Goal: Contribute content: Add original content to the website for others to see

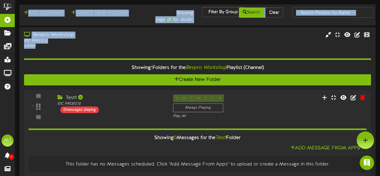
drag, startPoint x: 101, startPoint y: 48, endPoint x: 57, endPoint y: -25, distance: 85.4
click at [57, 0] on html "ChannelValet Playlists Folders Messages My Library Groups Help MT Marmon Thaila…" at bounding box center [190, 92] width 380 height 185
click at [146, 39] on div "IDC PRO ( 12:5 )" at bounding box center [93, 40] width 140 height 5
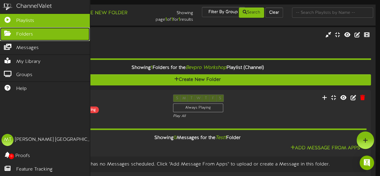
click at [8, 38] on link "Folders" at bounding box center [45, 34] width 90 height 14
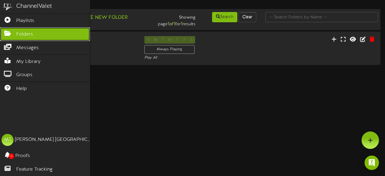
click at [34, 35] on link "Folders" at bounding box center [45, 34] width 90 height 14
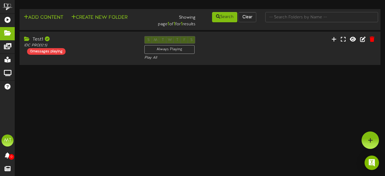
click at [302, 66] on html "ChannelValet Playlists Folders Messages My Library Groups Help MT Marmon Thaila…" at bounding box center [192, 33] width 385 height 66
click at [170, 66] on html "ChannelValet Playlists Folders Messages My Library Groups Help MT Marmon Thaila…" at bounding box center [192, 33] width 385 height 66
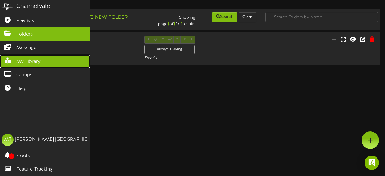
click at [29, 55] on link "My Library" at bounding box center [45, 62] width 90 height 14
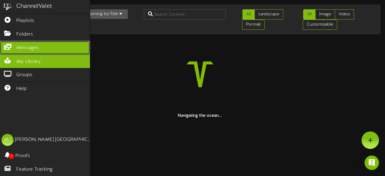
click at [35, 48] on span "Messages" at bounding box center [27, 47] width 23 height 7
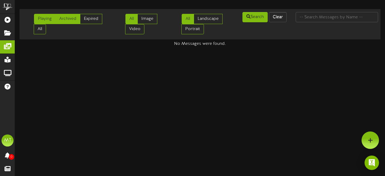
click at [72, 15] on link "Archived" at bounding box center [67, 19] width 25 height 10
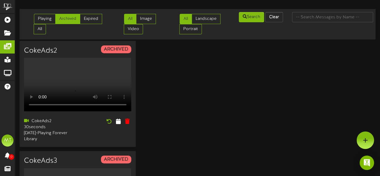
click at [241, 129] on div "CokeAds2 ARCHIVED Your browser does not support HTML5 video. CokeAds2" at bounding box center [198, 151] width 356 height 220
drag, startPoint x: 350, startPoint y: 88, endPoint x: 372, endPoint y: 103, distance: 26.5
click at [372, 103] on div "CokeAds2 ARCHIVED Your browser does not support HTML5 video. CokeAds2" at bounding box center [198, 151] width 356 height 220
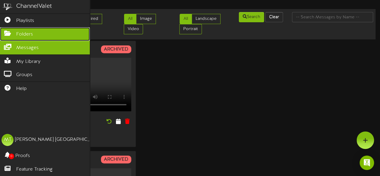
click at [7, 39] on link "Folders" at bounding box center [45, 34] width 90 height 14
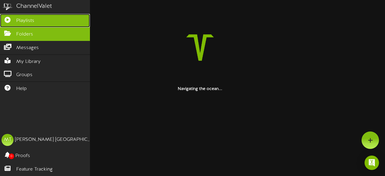
click at [22, 21] on span "Playlists" at bounding box center [25, 20] width 18 height 7
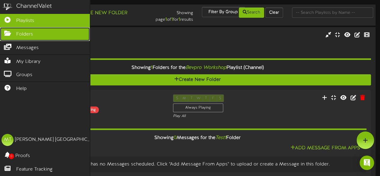
click at [6, 37] on link "Folders" at bounding box center [45, 34] width 90 height 14
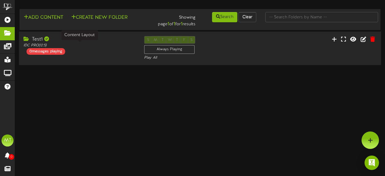
click at [111, 46] on div "IDC PRO ( 12:5 )" at bounding box center [79, 45] width 112 height 5
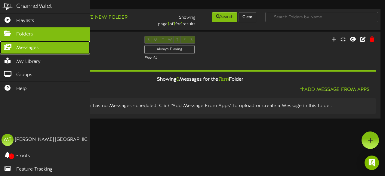
click at [38, 50] on span "Messages" at bounding box center [27, 47] width 23 height 7
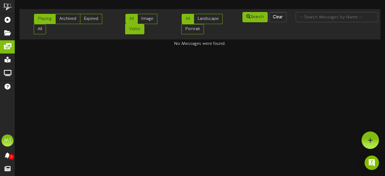
click at [127, 32] on link "Video" at bounding box center [134, 29] width 19 height 10
click at [77, 20] on link "Archived" at bounding box center [67, 19] width 25 height 10
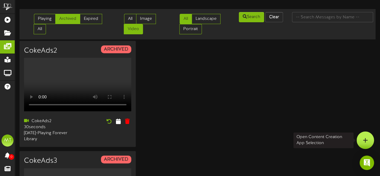
click at [363, 143] on div at bounding box center [365, 139] width 17 height 17
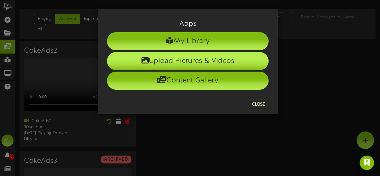
click at [215, 69] on li "Upload Pictures & Videos" at bounding box center [188, 61] width 162 height 18
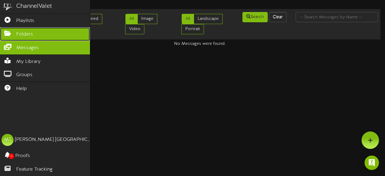
click at [2, 32] on icon at bounding box center [7, 32] width 15 height 5
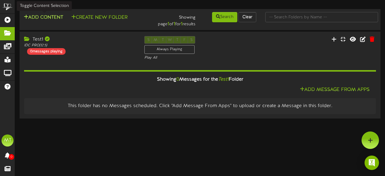
click at [45, 17] on button "Add Content" at bounding box center [43, 18] width 43 height 8
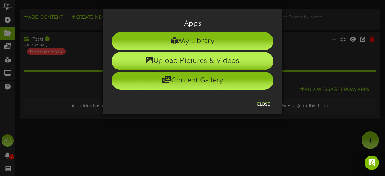
click at [182, 63] on li "Upload Pictures & Videos" at bounding box center [193, 61] width 162 height 18
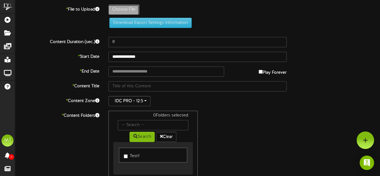
type input "**********"
type input "02_Fanta_15s"
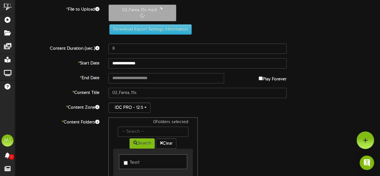
click at [194, 69] on div "**********" at bounding box center [197, 110] width 365 height 211
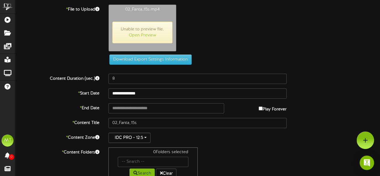
type input "15"
click at [143, 31] on span "Unable to preview file. Open Preview" at bounding box center [142, 33] width 60 height 22
click at [139, 35] on link "Open Preview" at bounding box center [142, 35] width 27 height 5
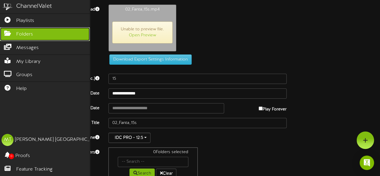
click at [7, 39] on link "Folders" at bounding box center [45, 34] width 90 height 14
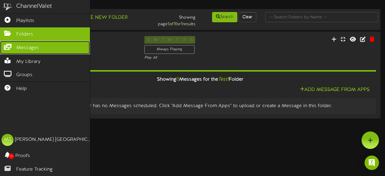
click at [26, 47] on span "Messages" at bounding box center [27, 47] width 23 height 7
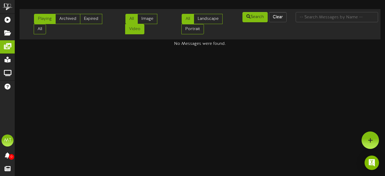
click at [139, 29] on link "Video" at bounding box center [134, 29] width 19 height 10
click at [70, 23] on link "Archived" at bounding box center [67, 19] width 25 height 10
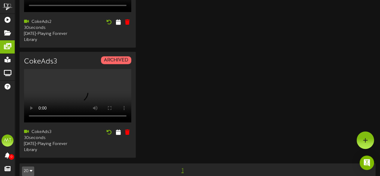
scroll to position [35, 0]
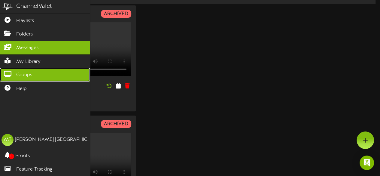
click at [7, 72] on icon at bounding box center [7, 73] width 15 height 5
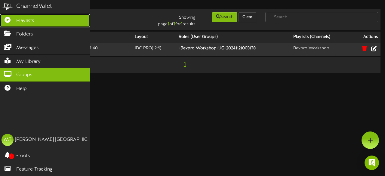
click at [7, 18] on icon at bounding box center [7, 19] width 15 height 5
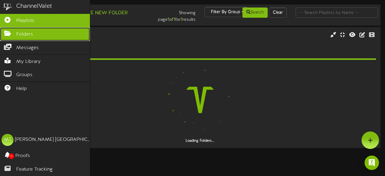
click at [19, 34] on span "Folders" at bounding box center [24, 34] width 17 height 7
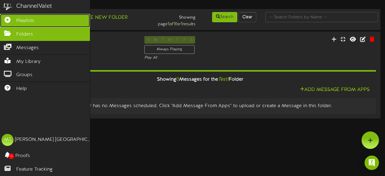
click at [25, 21] on span "Playlists" at bounding box center [25, 20] width 18 height 7
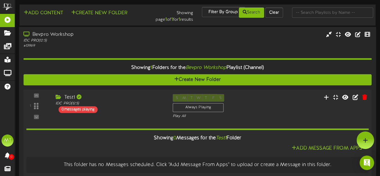
click at [123, 97] on div "Test1" at bounding box center [110, 97] width 108 height 7
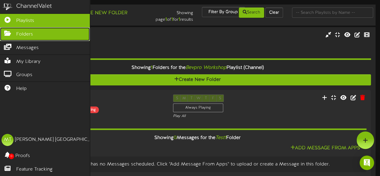
click at [26, 32] on span "Folders" at bounding box center [24, 34] width 17 height 7
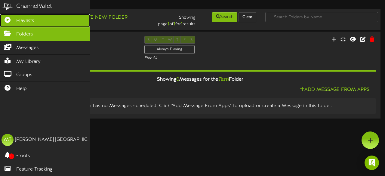
click at [19, 20] on span "Playlists" at bounding box center [25, 20] width 18 height 7
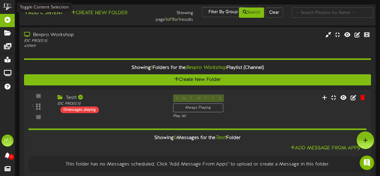
click at [44, 16] on button "Add Content" at bounding box center [43, 13] width 43 height 8
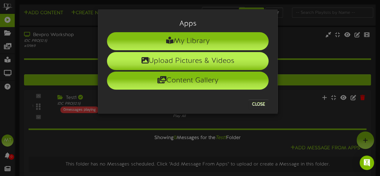
click at [136, 62] on li "Upload Pictures & Videos" at bounding box center [188, 61] width 162 height 18
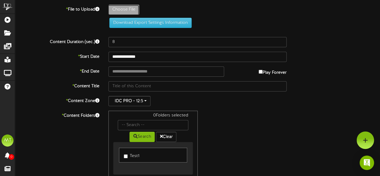
type input "**********"
type input "02_Fanta_15s"
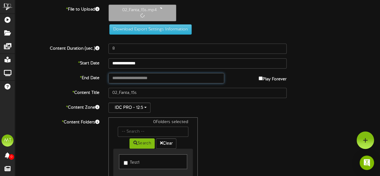
click at [165, 75] on input "text" at bounding box center [167, 78] width 116 height 10
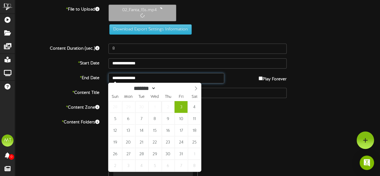
click at [165, 75] on input "**********" at bounding box center [167, 78] width 116 height 10
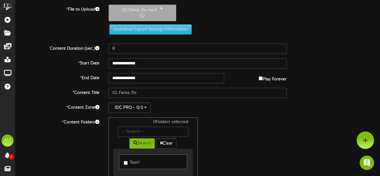
click at [354, 44] on div "Content Duration (sec.) 8" at bounding box center [198, 49] width 374 height 10
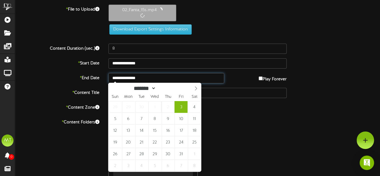
click at [150, 76] on input "**********" at bounding box center [167, 78] width 116 height 10
type input "**********"
click at [152, 75] on input "**********" at bounding box center [167, 78] width 116 height 10
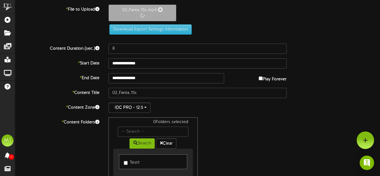
drag, startPoint x: 328, startPoint y: 117, endPoint x: 264, endPoint y: 76, distance: 76.4
click at [264, 76] on div "**********" at bounding box center [197, 110] width 365 height 211
click at [264, 76] on label "Play Forever" at bounding box center [273, 77] width 28 height 9
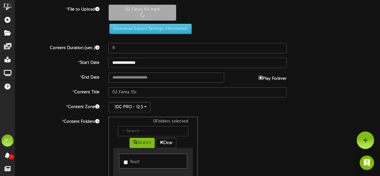
type input "15"
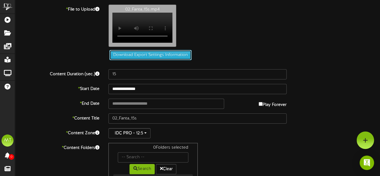
click at [138, 60] on button "Download Export Settings Information" at bounding box center [150, 55] width 82 height 10
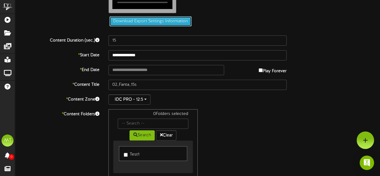
scroll to position [33, 0]
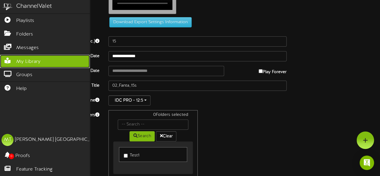
click at [20, 58] on span "My Library" at bounding box center [28, 61] width 24 height 7
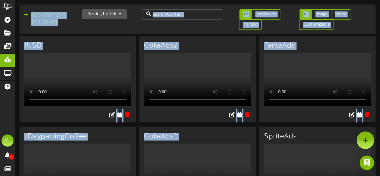
drag, startPoint x: 379, startPoint y: 29, endPoint x: 378, endPoint y: 54, distance: 25.6
click at [378, 54] on div "Add Content to Library Sorting by: Title Newest Oldest Title All All" at bounding box center [197, 111] width 365 height 213
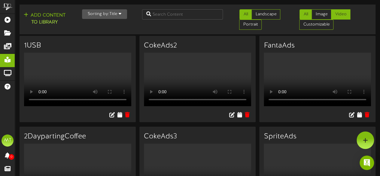
click at [341, 15] on link "Video" at bounding box center [340, 14] width 19 height 10
click at [305, 14] on link "All" at bounding box center [306, 14] width 12 height 10
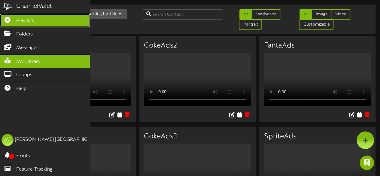
click at [6, 18] on icon at bounding box center [7, 19] width 15 height 5
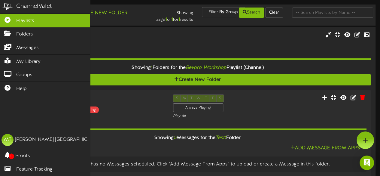
click at [45, 11] on div "ChannelValet" at bounding box center [45, 7] width 90 height 14
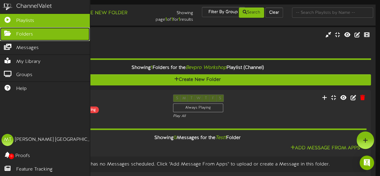
click at [38, 28] on link "Folders" at bounding box center [45, 34] width 90 height 14
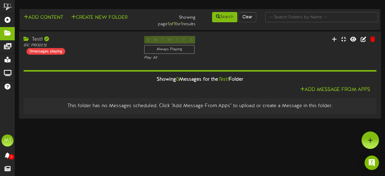
click at [50, 39] on div "Test1" at bounding box center [79, 39] width 112 height 7
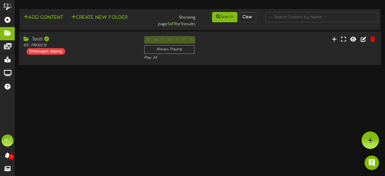
click at [50, 39] on div "Test1" at bounding box center [79, 39] width 112 height 7
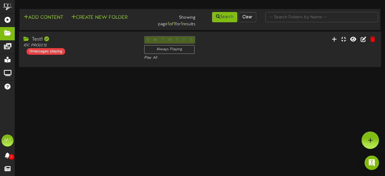
click at [50, 39] on div "Test1" at bounding box center [79, 39] width 112 height 7
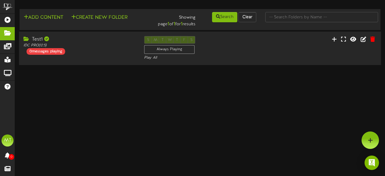
click at [50, 39] on div "Test1" at bounding box center [79, 39] width 112 height 7
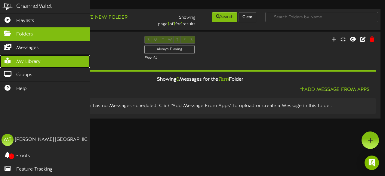
click at [16, 56] on link "My Library" at bounding box center [45, 62] width 90 height 14
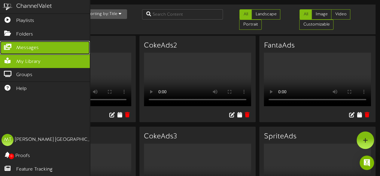
click at [20, 45] on span "Messages" at bounding box center [27, 47] width 23 height 7
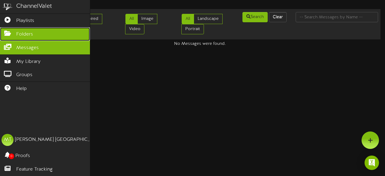
click at [37, 35] on link "Folders" at bounding box center [45, 34] width 90 height 14
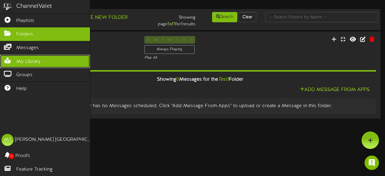
click at [32, 58] on span "My Library" at bounding box center [28, 61] width 24 height 7
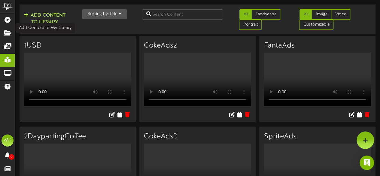
click at [52, 18] on button "Add Content to Library" at bounding box center [44, 19] width 45 height 14
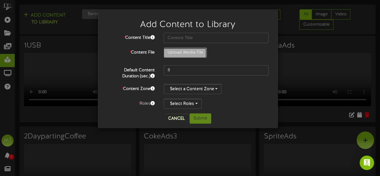
type input "**********"
type input "02_Fanta_15s"
type input "15"
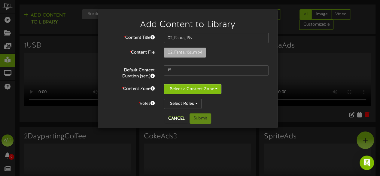
click at [211, 89] on button "Select a Content Zone" at bounding box center [193, 89] width 58 height 10
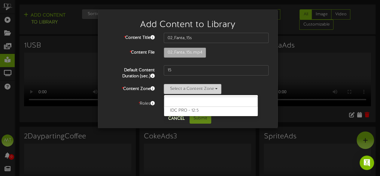
click at [211, 89] on button "Select a Content Zone" at bounding box center [193, 89] width 58 height 10
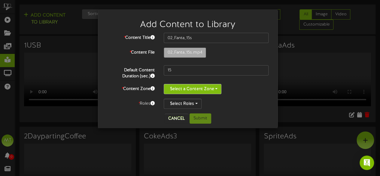
click at [211, 89] on button "Select a Content Zone" at bounding box center [193, 89] width 58 height 10
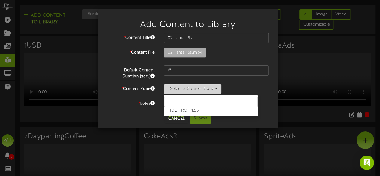
click at [211, 89] on button "Select a Content Zone" at bounding box center [193, 89] width 58 height 10
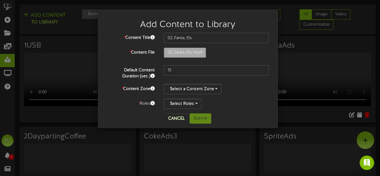
click at [227, 112] on div "* Content Title 02_Fanta_15s * Content File 02_Fanta_15s.mp4 15 *" at bounding box center [187, 73] width 171 height 81
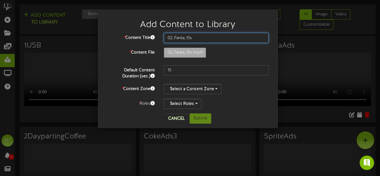
click at [221, 37] on input "02_Fanta_15s" at bounding box center [216, 38] width 105 height 10
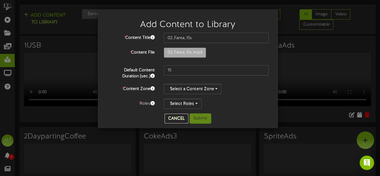
click at [171, 117] on button "Cancel" at bounding box center [177, 119] width 24 height 10
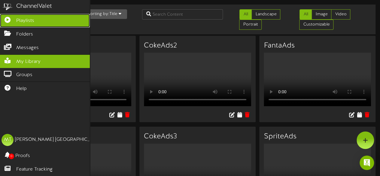
click at [6, 17] on icon at bounding box center [7, 19] width 15 height 5
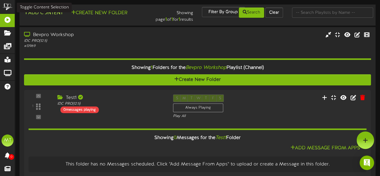
click at [51, 15] on button "Add Content" at bounding box center [43, 13] width 43 height 8
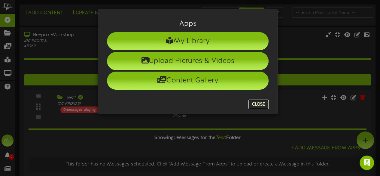
click at [261, 106] on button "Close" at bounding box center [259, 104] width 20 height 10
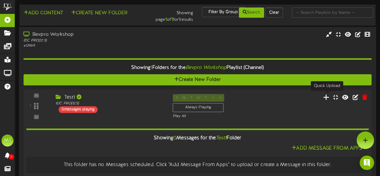
click at [326, 99] on icon at bounding box center [326, 96] width 6 height 7
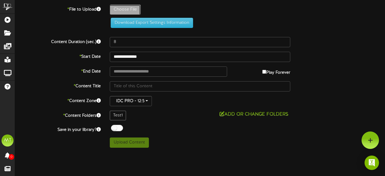
type input "**********"
type input "02_Fanta_15s"
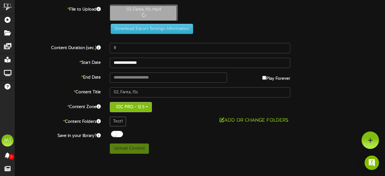
type input "15"
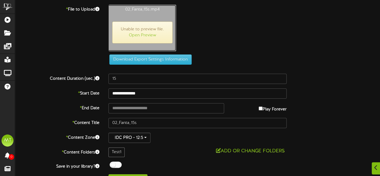
scroll to position [11, 0]
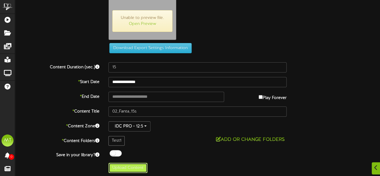
click at [132, 167] on button "Upload Content" at bounding box center [128, 168] width 39 height 10
type input "**********"
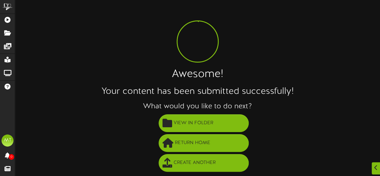
scroll to position [4, 0]
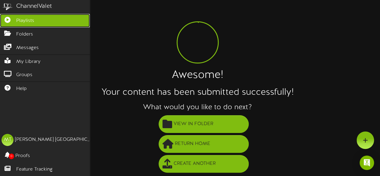
click at [45, 22] on link "Playlists" at bounding box center [45, 21] width 90 height 14
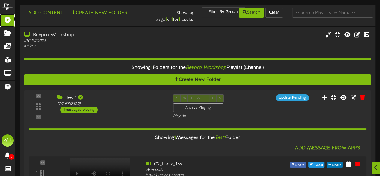
scroll to position [29, 0]
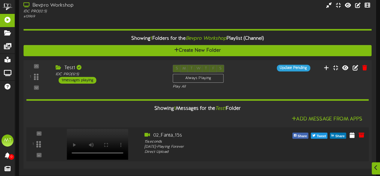
click at [227, 130] on div "1 15" at bounding box center [198, 144] width 346 height 34
click at [173, 135] on div "02_Fanta_15s" at bounding box center [212, 135] width 135 height 7
click at [353, 134] on icon at bounding box center [352, 134] width 6 height 7
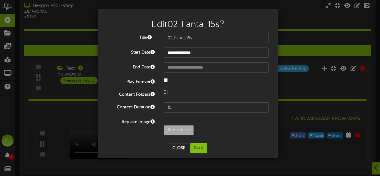
click at [225, 97] on div "Content Folders" at bounding box center [187, 94] width 171 height 8
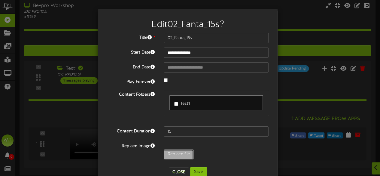
click at [170, 170] on button "Close" at bounding box center [179, 172] width 20 height 10
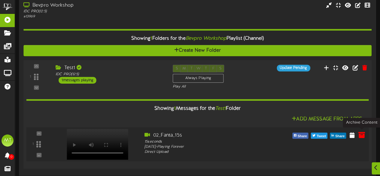
click at [362, 137] on icon at bounding box center [361, 134] width 7 height 7
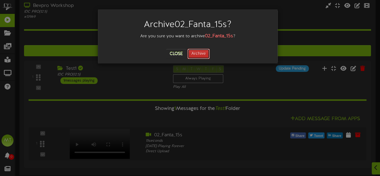
click at [199, 55] on button "Archive" at bounding box center [199, 54] width 22 height 10
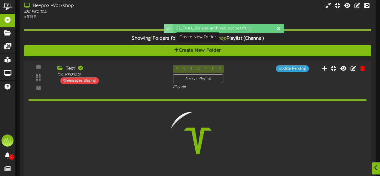
scroll to position [9, 0]
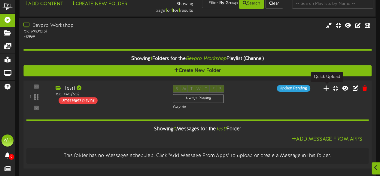
click at [326, 89] on icon at bounding box center [326, 87] width 6 height 7
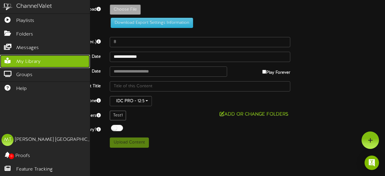
click at [25, 58] on span "My Library" at bounding box center [28, 61] width 24 height 7
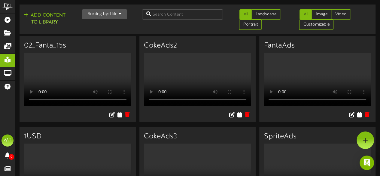
click at [376, 59] on div "02_Fanta_15s Your browser does not support HTML5 video. 1USB" at bounding box center [197, 172] width 365 height 272
click at [118, 118] on icon at bounding box center [120, 114] width 6 height 7
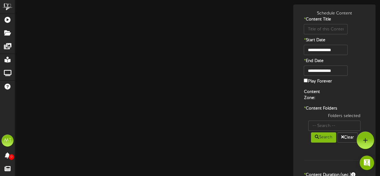
type input "02_Fanta_15s"
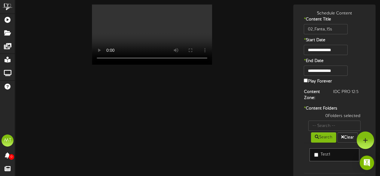
click at [312, 81] on label "Play Forever" at bounding box center [318, 80] width 28 height 7
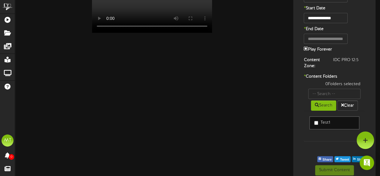
scroll to position [36, 0]
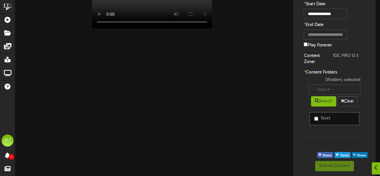
click at [314, 121] on link "Test1" at bounding box center [335, 118] width 50 height 13
click at [320, 167] on button "Submit Content" at bounding box center [334, 166] width 39 height 10
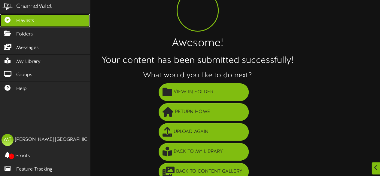
click at [28, 15] on link "Playlists" at bounding box center [45, 21] width 90 height 14
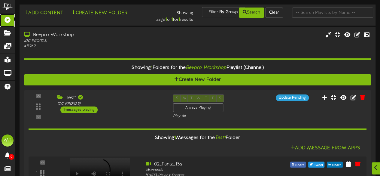
scroll to position [29, 0]
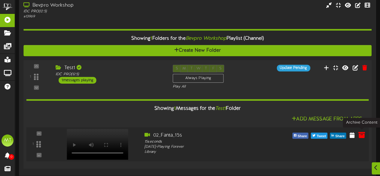
click at [362, 133] on icon at bounding box center [361, 134] width 7 height 7
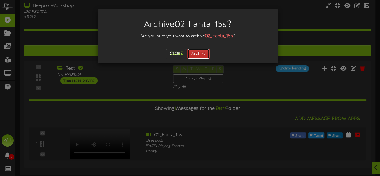
click at [194, 56] on button "Archive" at bounding box center [199, 54] width 22 height 10
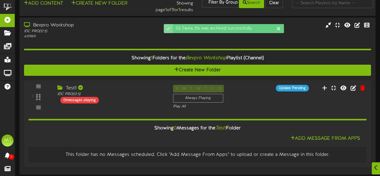
scroll to position [9, 0]
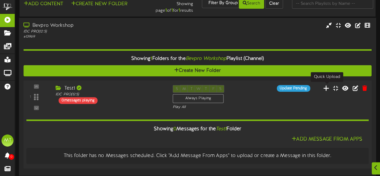
click at [329, 90] on icon at bounding box center [326, 87] width 6 height 7
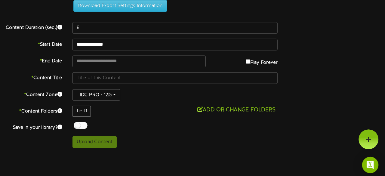
click at [382, 74] on div "* End Date Play Forever" at bounding box center [200, 71] width 379 height 10
drag, startPoint x: 364, startPoint y: 29, endPoint x: 384, endPoint y: 48, distance: 27.8
click at [384, 47] on div "**********" at bounding box center [200, 76] width 370 height 143
click at [384, 57] on div "**********" at bounding box center [200, 57] width 379 height 10
click at [380, 47] on div "**********" at bounding box center [200, 76] width 370 height 143
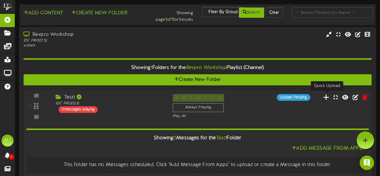
click at [329, 98] on icon at bounding box center [326, 96] width 6 height 7
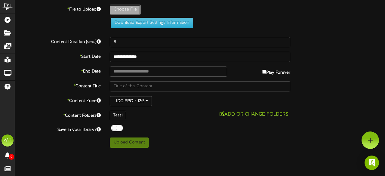
type input "**********"
type input "CokeClosedCaptionforCinema24fps_15sResizeHires"
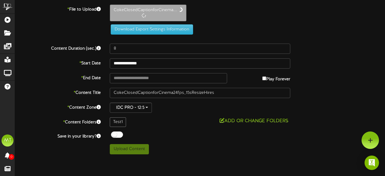
click at [317, 65] on div "**********" at bounding box center [200, 63] width 379 height 10
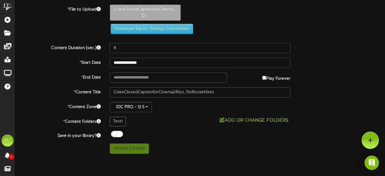
type input "14"
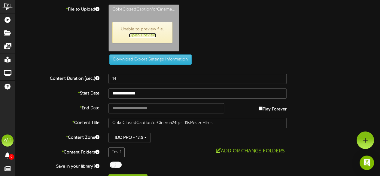
click at [148, 35] on link "Open Preview" at bounding box center [142, 35] width 27 height 5
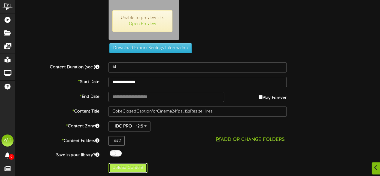
click at [130, 166] on button "Upload Content" at bounding box center [128, 168] width 39 height 10
type input "**********"
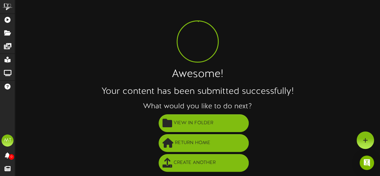
scroll to position [4, 0]
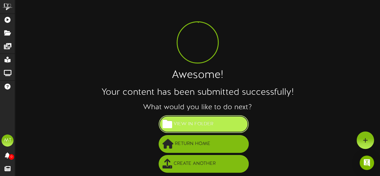
click at [201, 122] on span "View in Folder" at bounding box center [193, 124] width 43 height 10
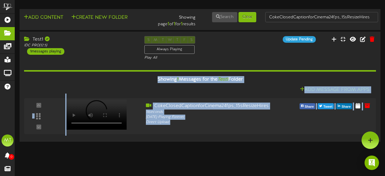
drag, startPoint x: 384, startPoint y: 51, endPoint x: 384, endPoint y: 97, distance: 46.6
click at [384, 97] on div "Test1 IDC PRO ( 12:5 ) 1 messages playing S M T W T F S Always Playing Play All" at bounding box center [200, 87] width 370 height 111
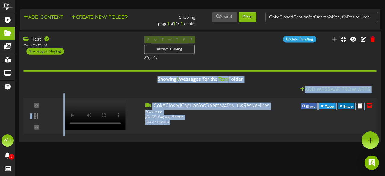
click at [321, 121] on div "1 14 seconds -" at bounding box center [200, 115] width 356 height 27
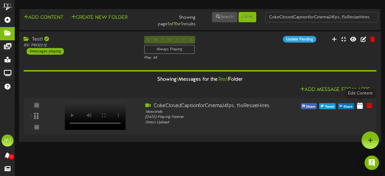
click at [361, 109] on icon at bounding box center [360, 105] width 6 height 7
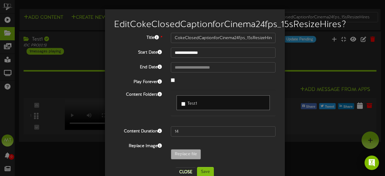
click at [361, 109] on div "**********" at bounding box center [192, 88] width 385 height 176
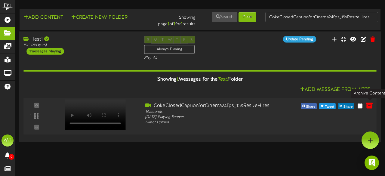
click at [370, 102] on button at bounding box center [369, 106] width 10 height 9
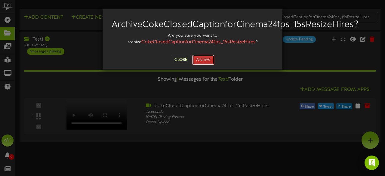
click at [203, 65] on button "Archive" at bounding box center [203, 60] width 22 height 10
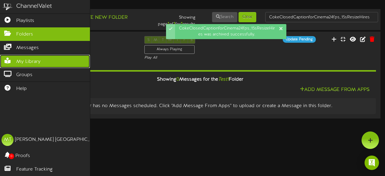
click at [26, 58] on span "My Library" at bounding box center [28, 61] width 24 height 7
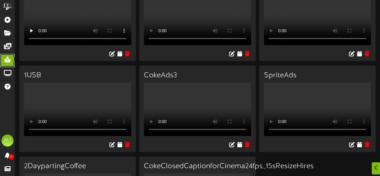
scroll to position [101, 0]
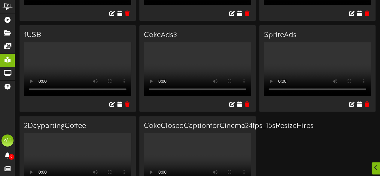
click at [89, 75] on video "Your browser does not support HTML5 video." at bounding box center [77, 69] width 107 height 54
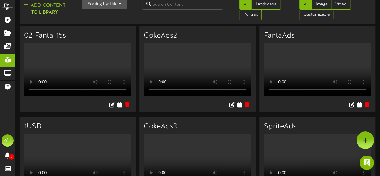
scroll to position [10, 0]
click at [310, 20] on ul "All Image Video Customizable" at bounding box center [333, 11] width 90 height 23
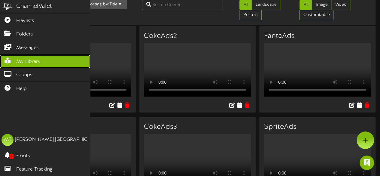
click at [33, 63] on span "My Library" at bounding box center [28, 61] width 24 height 7
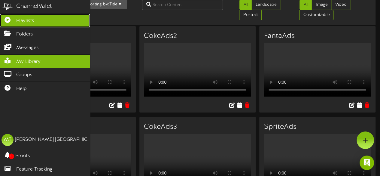
click at [0, 23] on link "Playlists" at bounding box center [45, 21] width 90 height 14
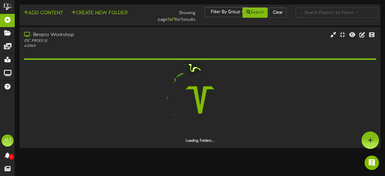
click at [203, 149] on html "ChannelValet Playlists Folders Messages My Library Groups Help MT Marmon Thaila…" at bounding box center [192, 74] width 385 height 149
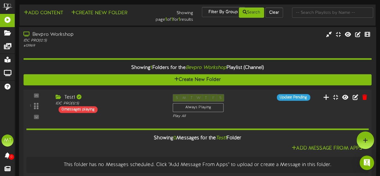
click at [324, 96] on button at bounding box center [327, 97] width 10 height 9
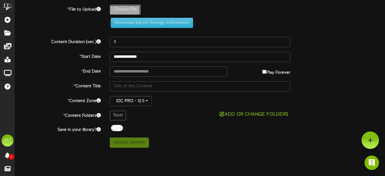
type input "**********"
type input "TVCCokezero1920x800Feb1125"
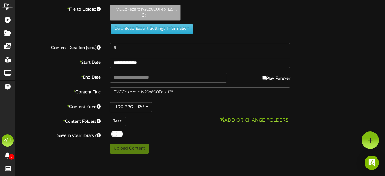
type input "6"
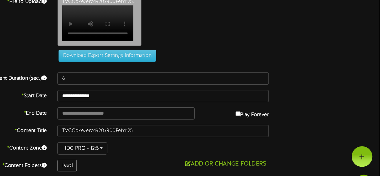
drag, startPoint x: 377, startPoint y: 54, endPoint x: 378, endPoint y: 94, distance: 40.0
click at [378, 94] on div "**********" at bounding box center [197, 92] width 365 height 175
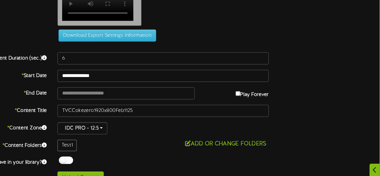
scroll to position [2, 0]
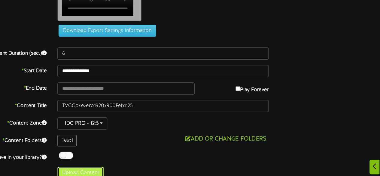
click at [122, 169] on button "Upload Content" at bounding box center [128, 173] width 39 height 10
type input "**********"
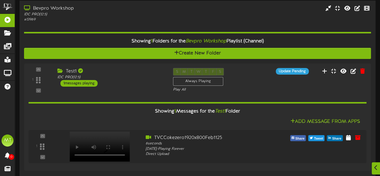
scroll to position [29, 0]
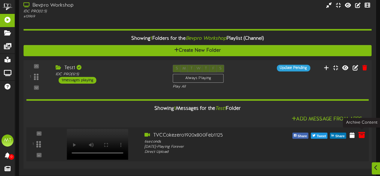
click at [360, 135] on icon at bounding box center [361, 134] width 7 height 7
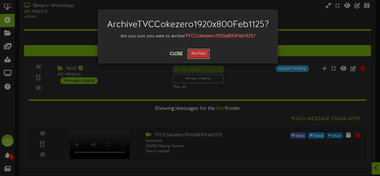
click at [194, 59] on button "Archive" at bounding box center [199, 54] width 22 height 10
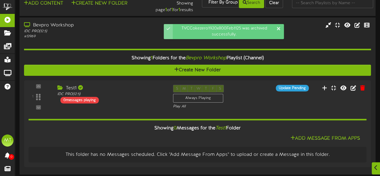
scroll to position [9, 0]
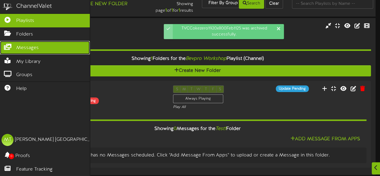
click at [20, 48] on span "Messages" at bounding box center [27, 47] width 23 height 7
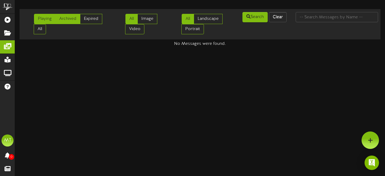
click at [71, 18] on link "Archived" at bounding box center [67, 19] width 25 height 10
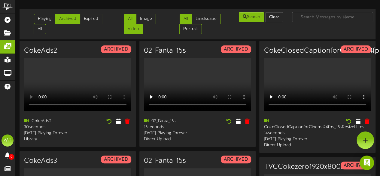
click at [138, 26] on link "Video" at bounding box center [133, 29] width 19 height 10
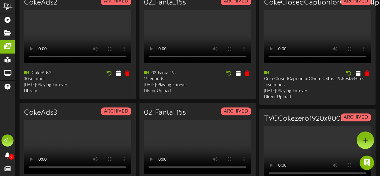
scroll to position [45, 0]
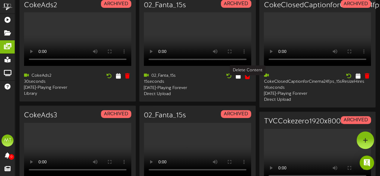
click at [249, 81] on button at bounding box center [247, 76] width 9 height 9
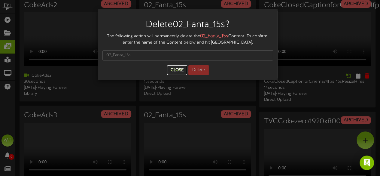
click at [181, 70] on button "Close" at bounding box center [177, 70] width 20 height 10
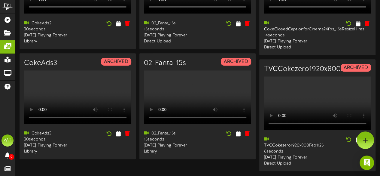
scroll to position [0, 0]
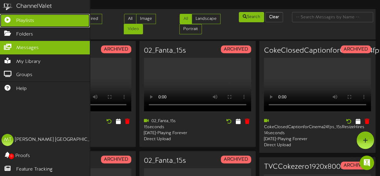
click at [11, 24] on link "Playlists" at bounding box center [45, 21] width 90 height 14
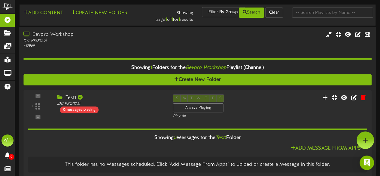
click at [115, 41] on div "IDC PRO ( 12:5 )" at bounding box center [93, 40] width 140 height 5
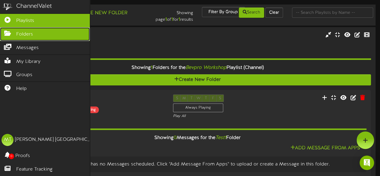
click at [5, 35] on icon at bounding box center [7, 32] width 15 height 5
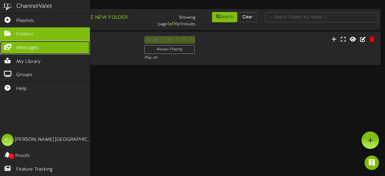
click at [38, 50] on span "Messages" at bounding box center [27, 47] width 23 height 7
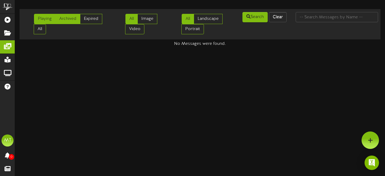
click at [76, 23] on link "Archived" at bounding box center [67, 19] width 25 height 10
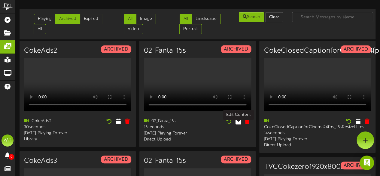
click at [237, 124] on icon at bounding box center [239, 121] width 6 height 7
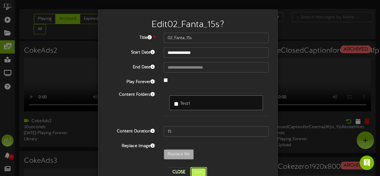
click at [196, 167] on button "Save" at bounding box center [198, 172] width 17 height 10
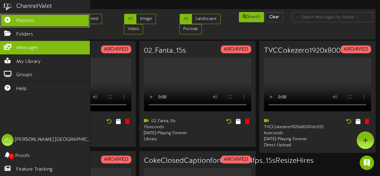
click at [9, 19] on icon at bounding box center [7, 19] width 15 height 5
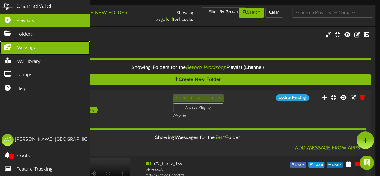
click at [5, 48] on icon at bounding box center [7, 46] width 15 height 5
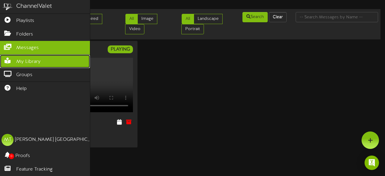
click at [29, 58] on span "My Library" at bounding box center [28, 61] width 24 height 7
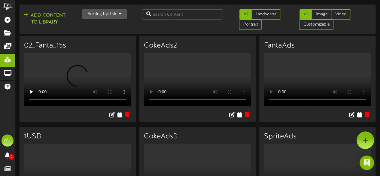
click at [142, 143] on div "Your browser does not support HTML5 video." at bounding box center [197, 171] width 116 height 56
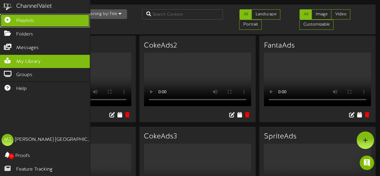
click at [32, 21] on span "Playlists" at bounding box center [25, 20] width 18 height 7
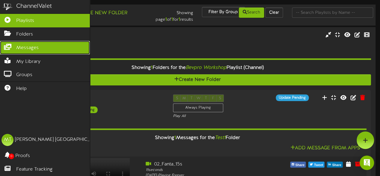
click at [9, 45] on icon at bounding box center [7, 46] width 15 height 5
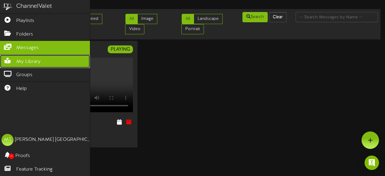
click at [37, 58] on span "My Library" at bounding box center [28, 61] width 24 height 7
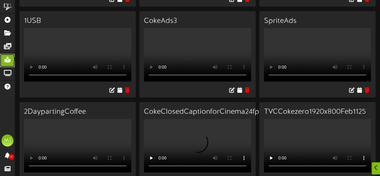
scroll to position [117, 0]
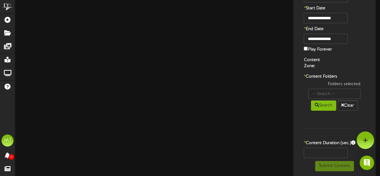
type input "TVCCokezero1920x800Feb1125"
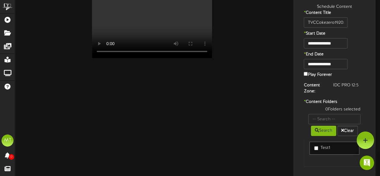
scroll to position [3, 0]
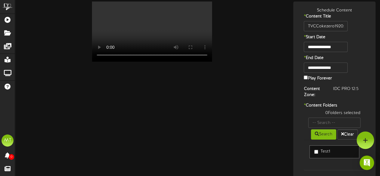
click at [308, 78] on label "Play Forever" at bounding box center [318, 77] width 28 height 7
click at [318, 148] on label "Test1" at bounding box center [322, 151] width 16 height 6
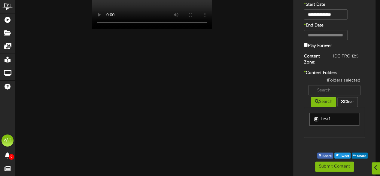
scroll to position [36, 0]
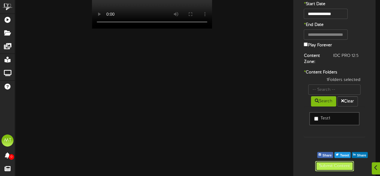
click at [338, 169] on button "Submit Content" at bounding box center [334, 166] width 39 height 10
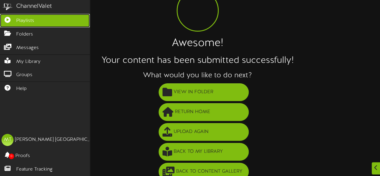
click at [46, 19] on link "Playlists" at bounding box center [45, 21] width 90 height 14
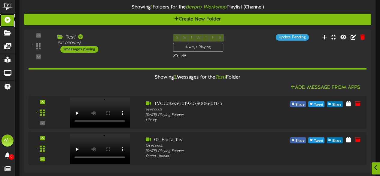
scroll to position [65, 0]
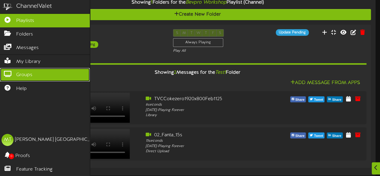
click at [32, 72] on link "Groups" at bounding box center [45, 75] width 90 height 14
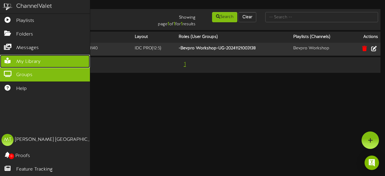
click at [38, 63] on link "My Library" at bounding box center [45, 62] width 90 height 14
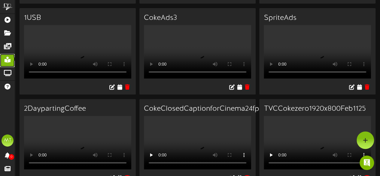
scroll to position [133, 0]
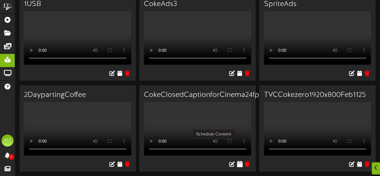
click at [242, 160] on icon at bounding box center [240, 163] width 6 height 7
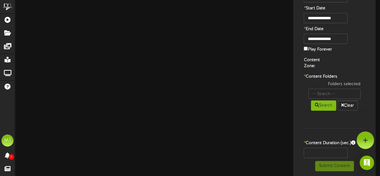
type input "CokeClosedCaptionforCinema24fps_15sResizeHires"
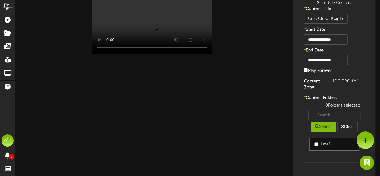
scroll to position [0, 0]
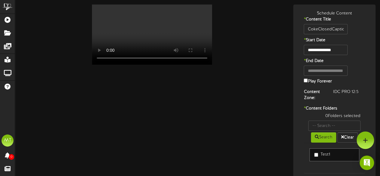
click at [329, 153] on label "Test1" at bounding box center [322, 154] width 16 height 6
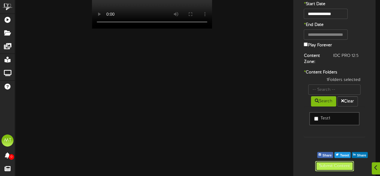
click at [347, 166] on button "Submit Content" at bounding box center [334, 166] width 39 height 10
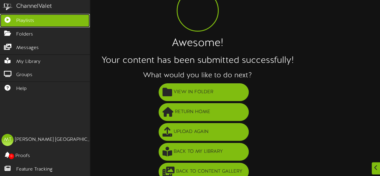
click at [30, 21] on span "Playlists" at bounding box center [25, 20] width 18 height 7
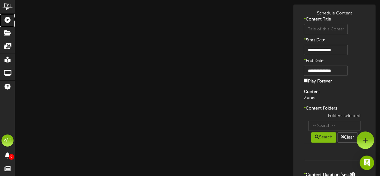
type input "CokeClosedCaptionforCinema24fps_15sResizeHires"
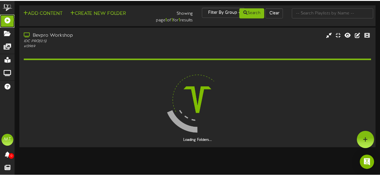
scroll to position [3, 0]
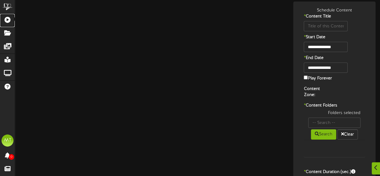
type input "TVCCokezero1920x800Feb1125"
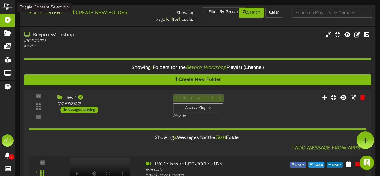
click at [48, 13] on button "Add Content" at bounding box center [43, 13] width 43 height 8
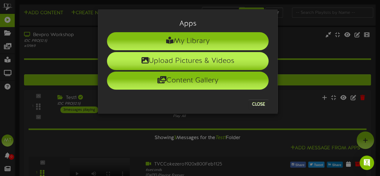
click at [180, 60] on li "Upload Pictures & Videos" at bounding box center [188, 61] width 162 height 18
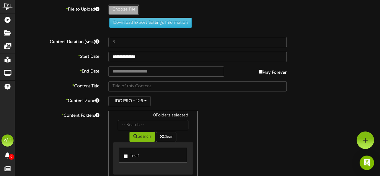
type input "**********"
type input "TVCCokezero1920x800Feb1125"
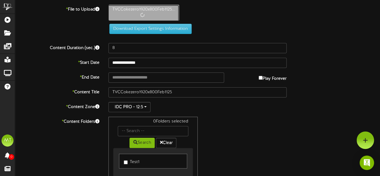
type input "6"
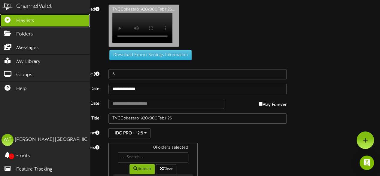
click at [24, 17] on span "Playlists" at bounding box center [25, 20] width 18 height 7
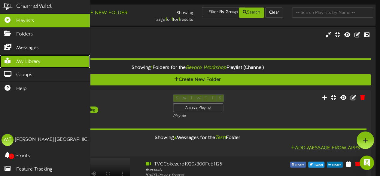
click at [30, 60] on span "My Library" at bounding box center [28, 61] width 24 height 7
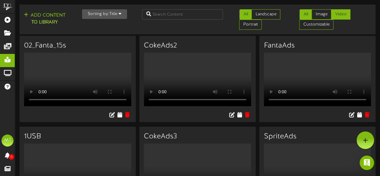
click at [345, 14] on link "Video" at bounding box center [340, 14] width 19 height 10
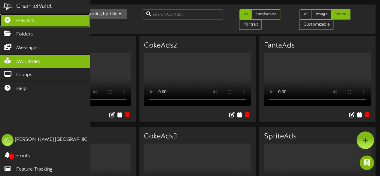
click at [14, 21] on icon at bounding box center [7, 19] width 15 height 5
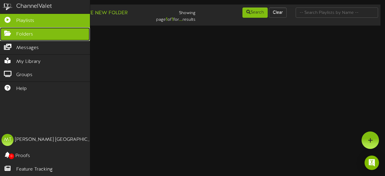
click at [19, 33] on span "Folders" at bounding box center [24, 34] width 17 height 7
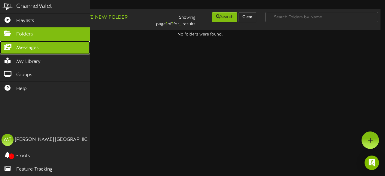
click at [27, 45] on span "Messages" at bounding box center [27, 47] width 23 height 7
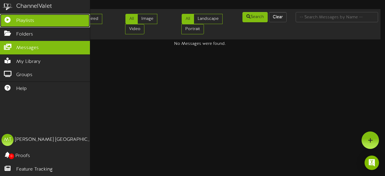
click at [35, 21] on link "Playlists" at bounding box center [45, 21] width 90 height 14
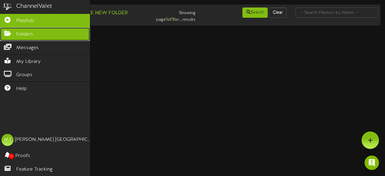
click at [40, 33] on link "Folders" at bounding box center [45, 34] width 90 height 14
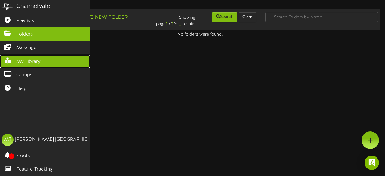
click at [40, 59] on span "My Library" at bounding box center [28, 61] width 24 height 7
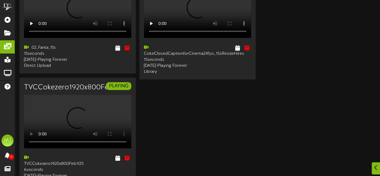
scroll to position [73, 0]
click at [282, 54] on div "02_Fanta_15s PLAYING Your browser does not support HTML5 video." at bounding box center [198, 81] width 356 height 226
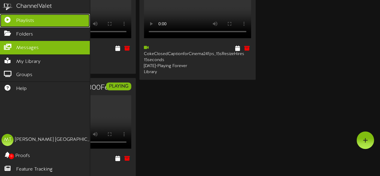
click at [9, 18] on icon at bounding box center [7, 19] width 15 height 5
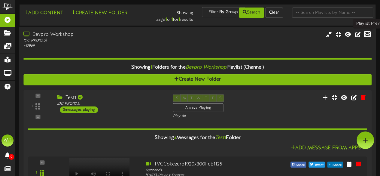
click at [370, 33] on icon at bounding box center [367, 34] width 7 height 7
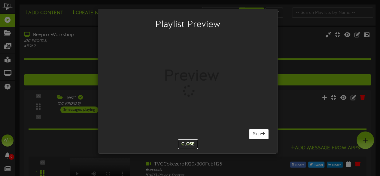
click at [194, 141] on button "Close" at bounding box center [188, 144] width 20 height 10
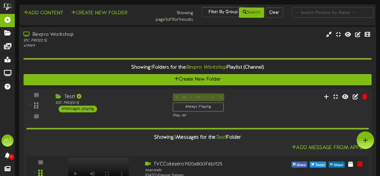
click at [70, 104] on div "IDC PRO ( 12:5 )" at bounding box center [110, 102] width 108 height 5
click at [71, 98] on div "Test1" at bounding box center [110, 96] width 108 height 7
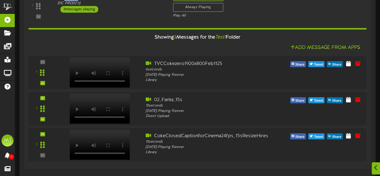
scroll to position [101, 0]
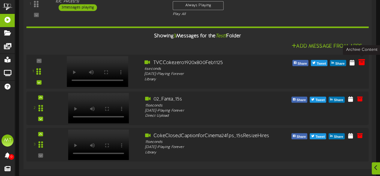
click at [362, 62] on icon at bounding box center [361, 62] width 7 height 7
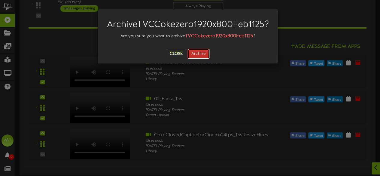
click at [206, 59] on button "Archive" at bounding box center [199, 54] width 22 height 10
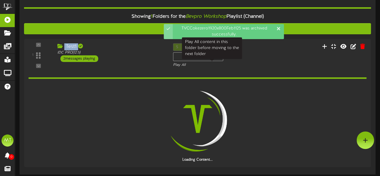
scroll to position [50, 0]
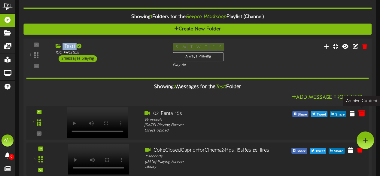
click at [361, 113] on icon at bounding box center [361, 113] width 7 height 7
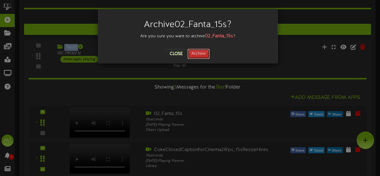
click at [200, 49] on button "Archive" at bounding box center [199, 54] width 22 height 10
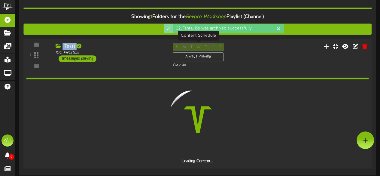
scroll to position [29, 0]
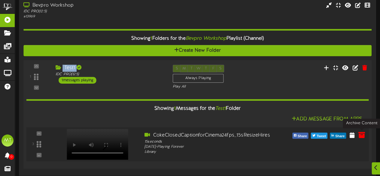
click at [361, 133] on icon at bounding box center [361, 134] width 7 height 7
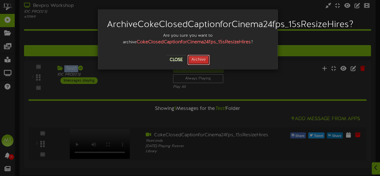
click at [202, 65] on button "Archive" at bounding box center [199, 60] width 22 height 10
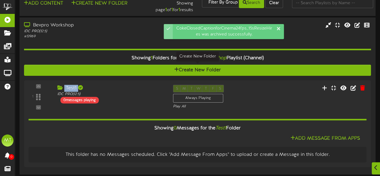
scroll to position [9, 0]
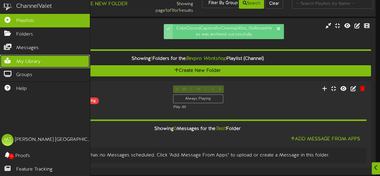
click at [28, 62] on span "My Library" at bounding box center [28, 61] width 24 height 7
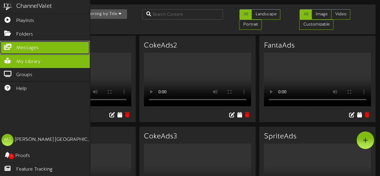
click at [9, 45] on icon at bounding box center [7, 46] width 15 height 5
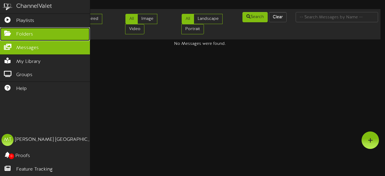
click at [11, 36] on link "Folders" at bounding box center [45, 34] width 90 height 14
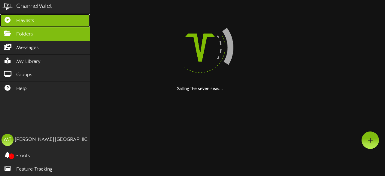
click at [30, 24] on link "Playlists" at bounding box center [45, 21] width 90 height 14
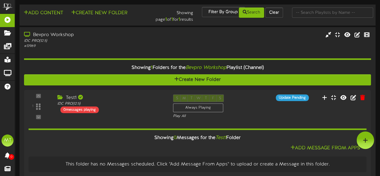
click at [378, 57] on div "Bevpro Workshop IDC PRO ( 12:5 ) # 13969" at bounding box center [197, 106] width 365 height 158
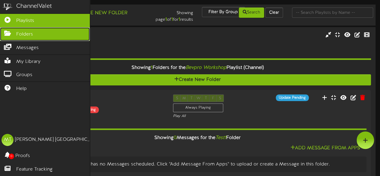
click at [18, 31] on span "Folders" at bounding box center [24, 34] width 17 height 7
